Goal: Task Accomplishment & Management: Manage account settings

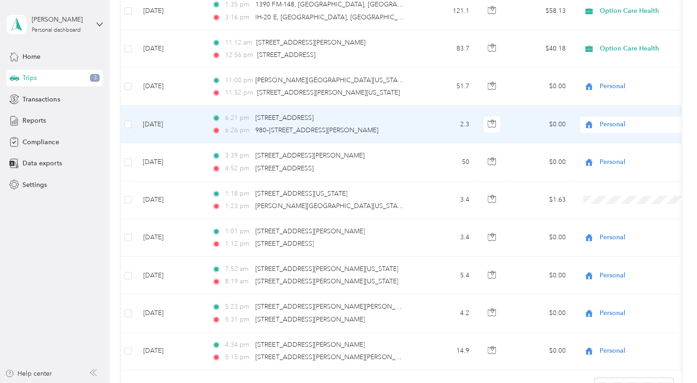
scroll to position [367, 0]
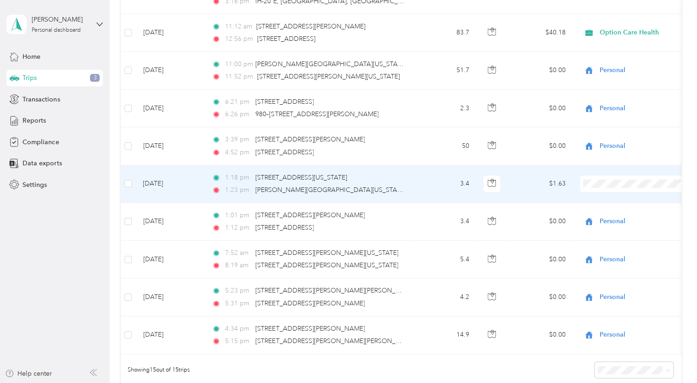
click at [614, 218] on li "Personal" at bounding box center [637, 216] width 114 height 16
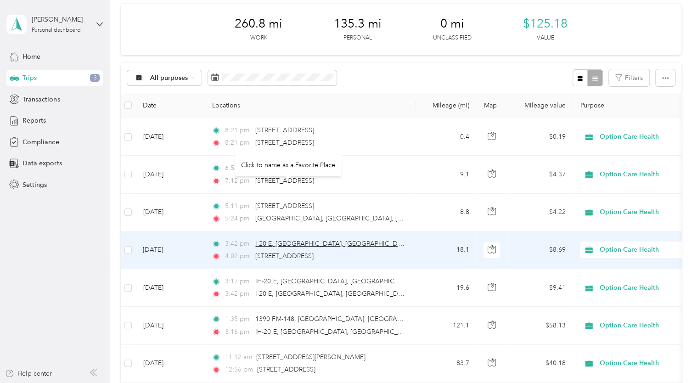
scroll to position [92, 0]
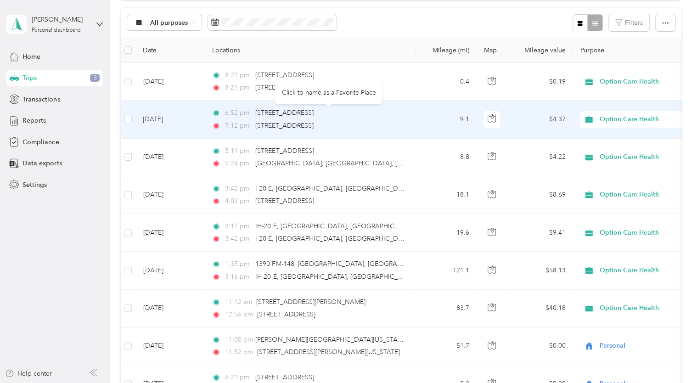
click at [289, 117] on div "[STREET_ADDRESS]" at bounding box center [284, 113] width 58 height 10
click at [496, 117] on button "button" at bounding box center [492, 119] width 17 height 17
click at [418, 133] on td "9.1" at bounding box center [446, 120] width 61 height 38
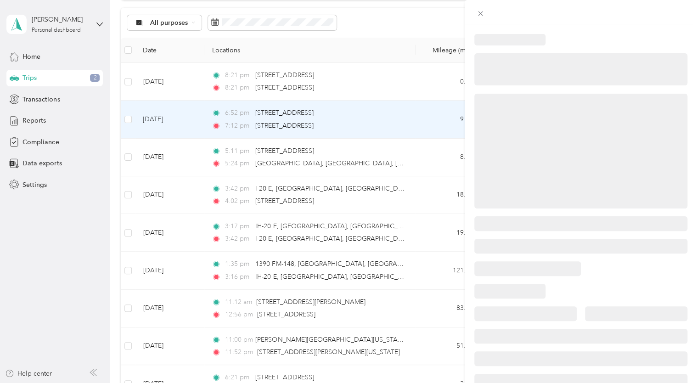
click at [386, 51] on div at bounding box center [348, 191] width 697 height 383
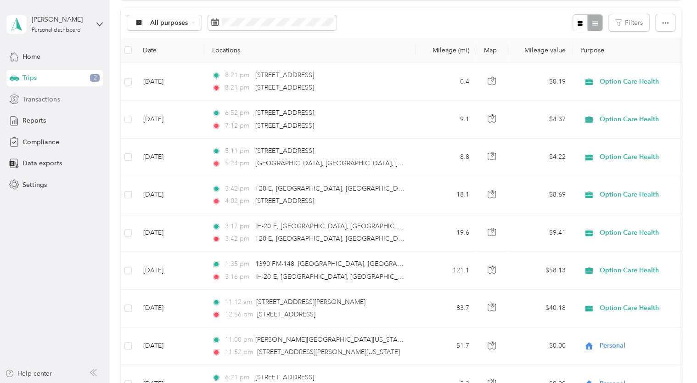
click at [38, 99] on span "Transactions" at bounding box center [41, 100] width 37 height 10
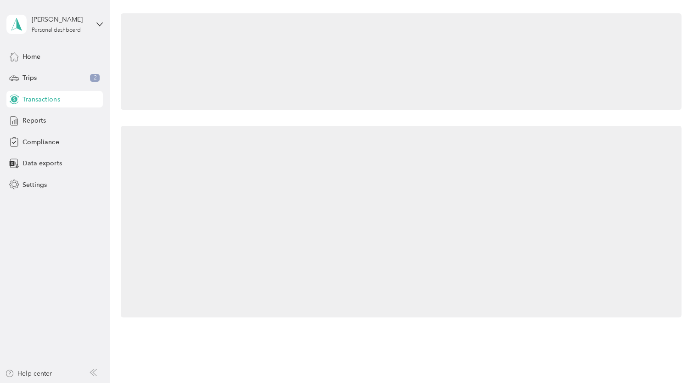
scroll to position [92, 0]
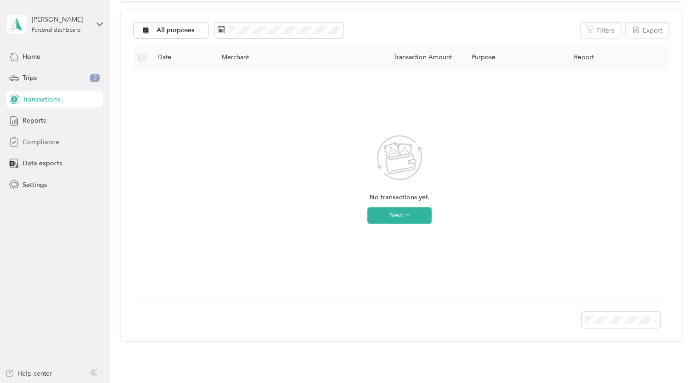
click at [42, 145] on span "Compliance" at bounding box center [41, 142] width 36 height 10
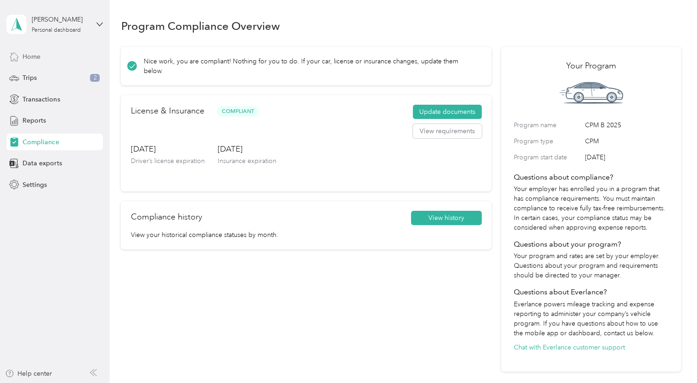
click at [35, 59] on span "Home" at bounding box center [32, 57] width 18 height 10
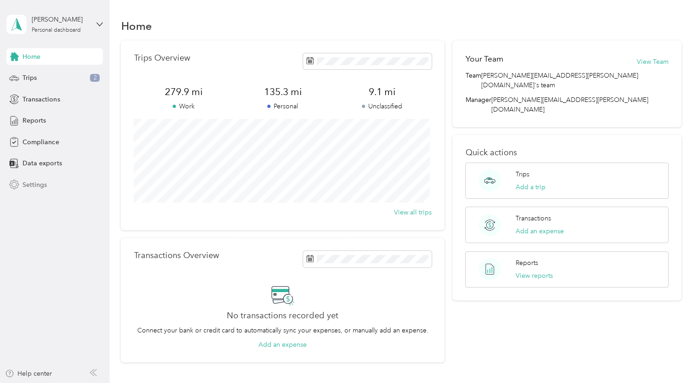
click at [37, 186] on span "Settings" at bounding box center [35, 185] width 24 height 10
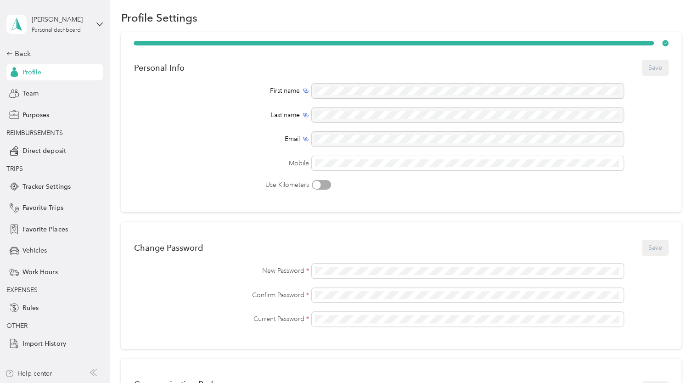
scroll to position [46, 0]
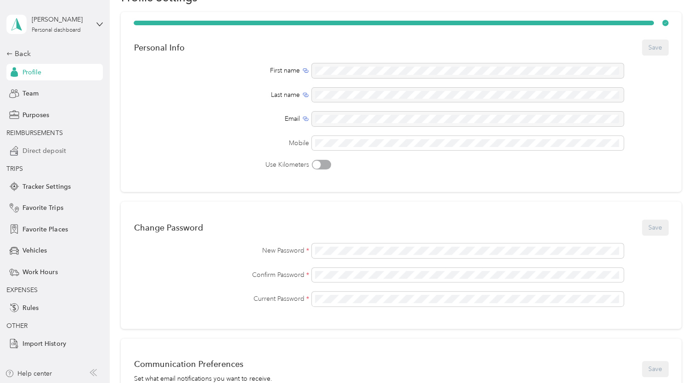
click at [58, 150] on span "Direct deposit" at bounding box center [44, 151] width 43 height 10
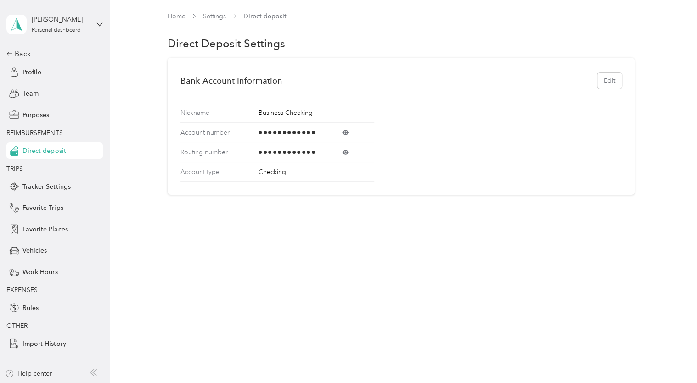
click at [344, 130] on icon at bounding box center [345, 132] width 7 height 7
click at [345, 155] on icon at bounding box center [345, 152] width 7 height 7
click at [384, 242] on div "Home Settings Direct deposit Direct Deposit Settings Bank Account Information E…" at bounding box center [401, 122] width 583 height 245
